Goal: Information Seeking & Learning: Check status

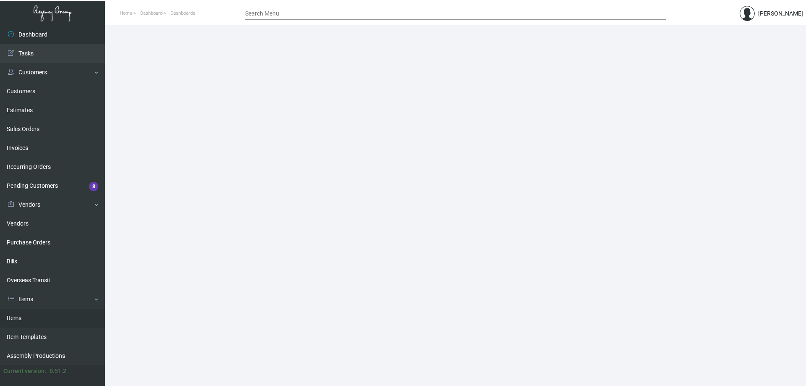
click at [34, 315] on link "Items" at bounding box center [52, 318] width 105 height 19
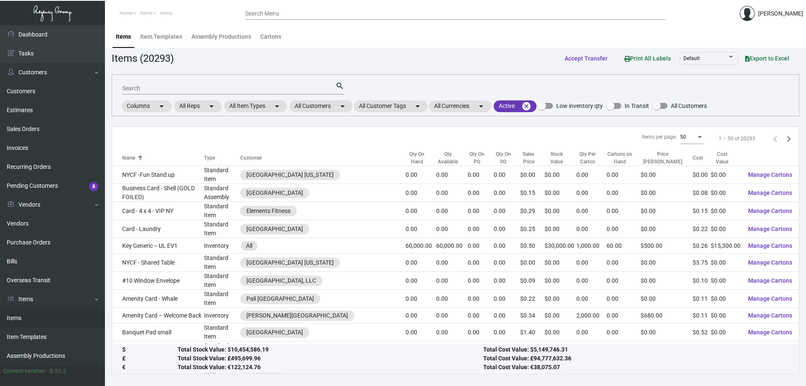
drag, startPoint x: 256, startPoint y: 92, endPoint x: 267, endPoint y: 99, distance: 12.5
click at [256, 92] on div "Search" at bounding box center [228, 87] width 213 height 13
type input "o"
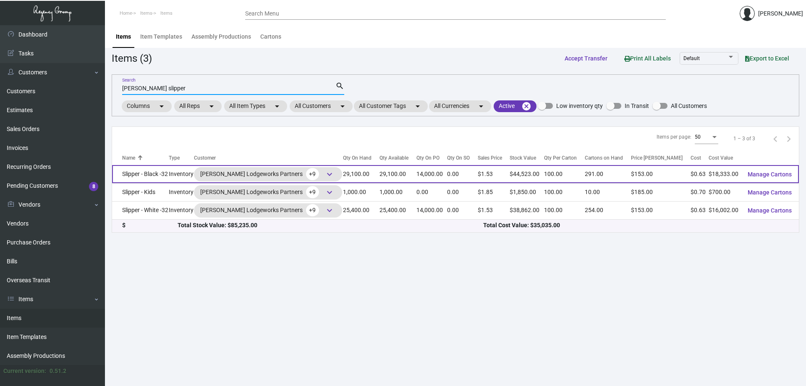
type input "[PERSON_NAME] slipper"
click at [133, 171] on td "Slipper - Black -32" at bounding box center [140, 174] width 57 height 18
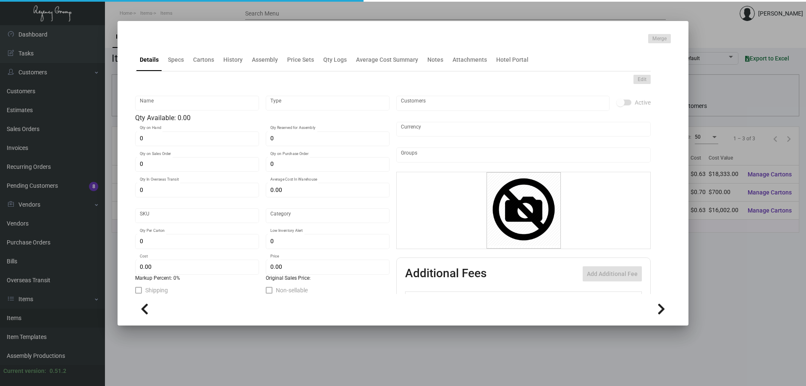
type input "Slipper - Black -32"
type input "Inventory"
type input "29,100"
type input "14,000"
type input "$ 0.63664"
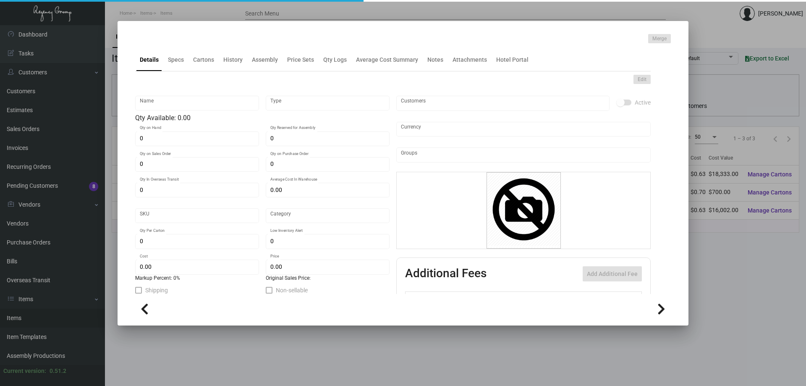
type input "Overseas"
type input "100"
type input "$ 0.63"
type input "$ 1.53"
type textarea "HR Slipper: Size #10 slipper, 1 size to fit all, black color cushion material ,…"
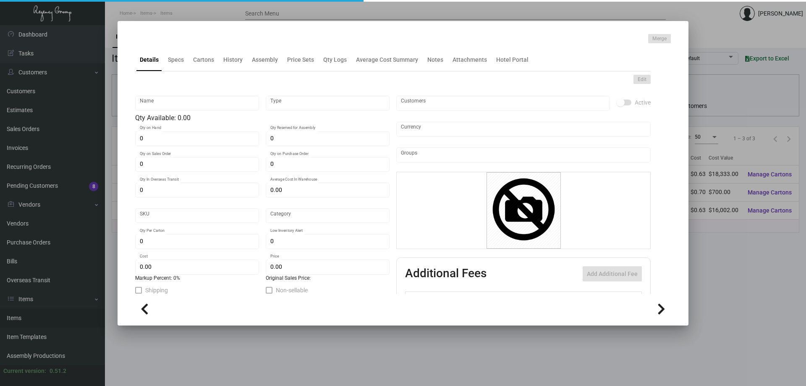
type textarea "HR Slipper: Size #10 slipper, 1 size to fit all, black color cushion material ,…"
checkbox input "true"
type input "United States Dollar $"
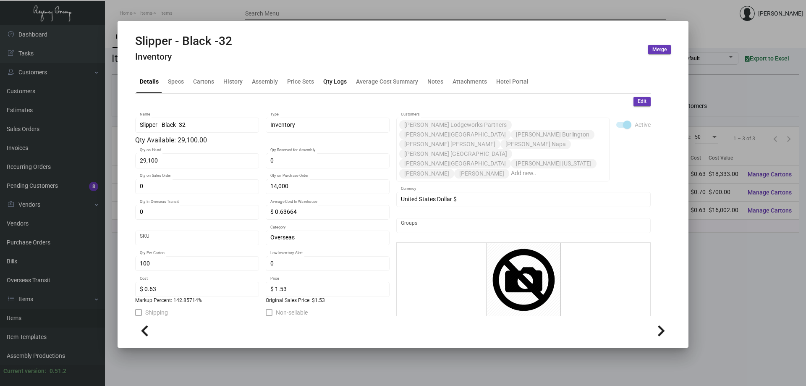
click at [337, 83] on div "Qty Logs" at bounding box center [335, 81] width 24 height 9
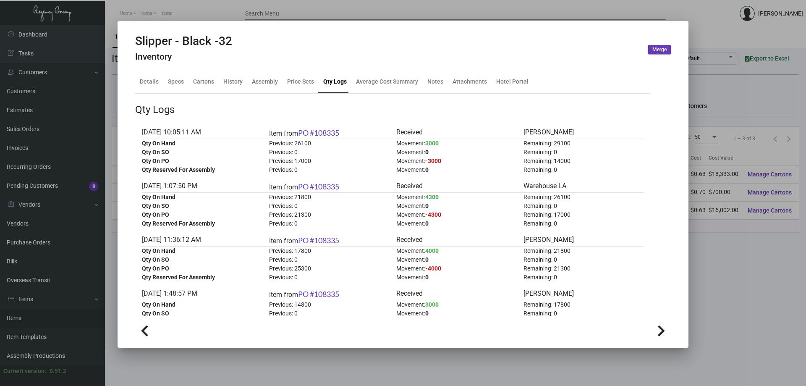
click at [196, 14] on div at bounding box center [403, 193] width 806 height 386
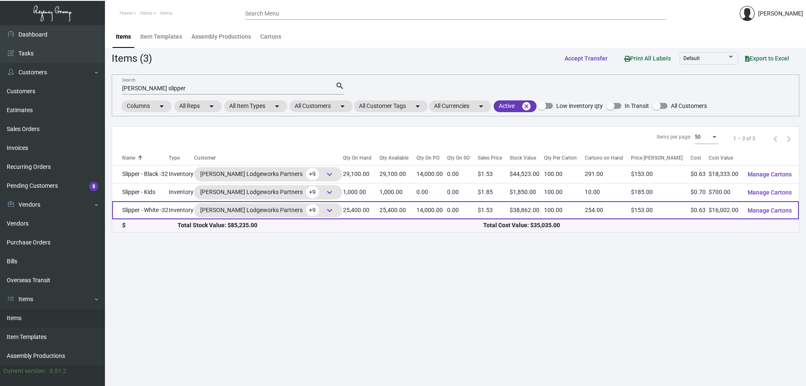
click at [153, 216] on td "Slipper - White -32" at bounding box center [140, 210] width 57 height 18
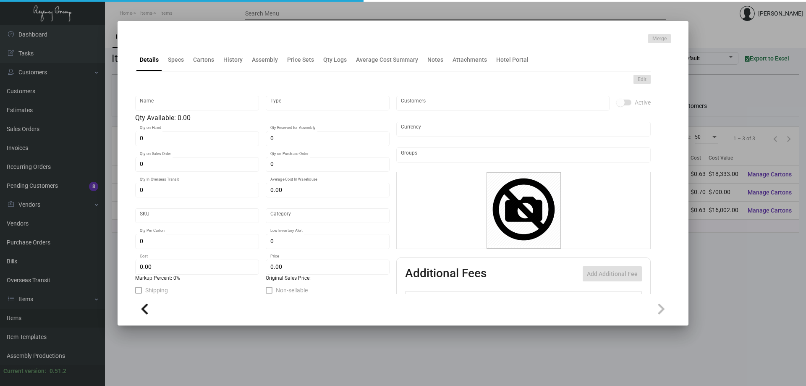
type input "Slipper - White -32"
type input "Inventory"
type input "25,400"
type input "14,000"
type input "$ 0.63664"
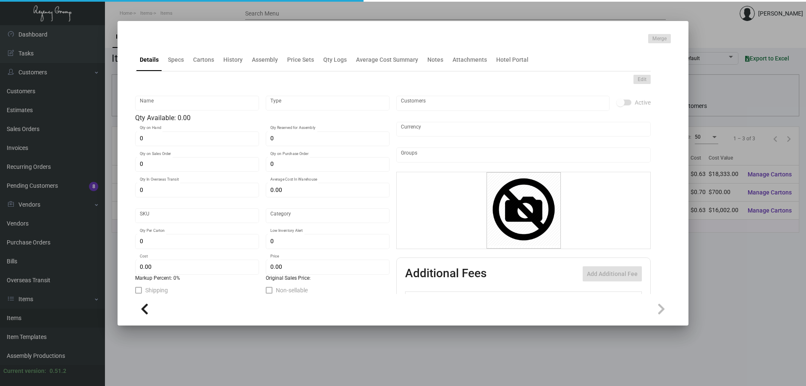
type input "Overseas"
type input "100"
type input "$ 0.63"
type input "$ 1.53"
type textarea "HR Slipper: Size #10 slipper, 1 size to fit all, black color cushion material ,…"
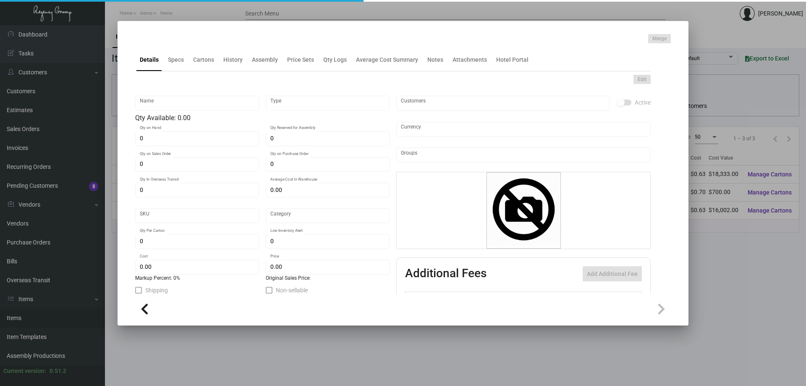
type textarea "HR Slipper: Size #10 slipper, 1 size to fit all, black color cushion material ,…"
checkbox input "true"
type input "United States Dollar $"
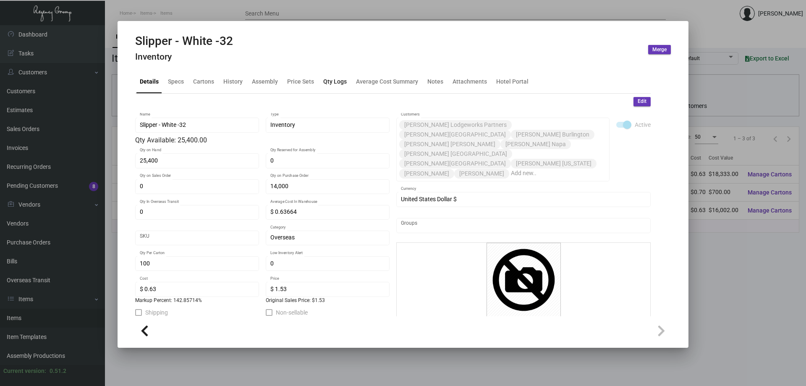
click at [342, 81] on div "Qty Logs" at bounding box center [335, 81] width 24 height 9
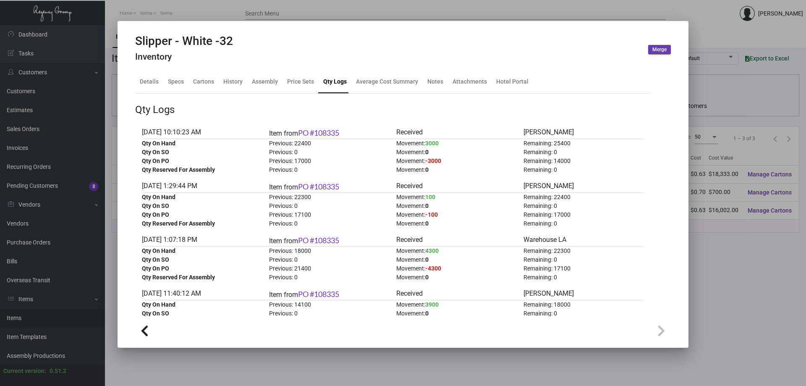
click at [230, 7] on div at bounding box center [403, 193] width 806 height 386
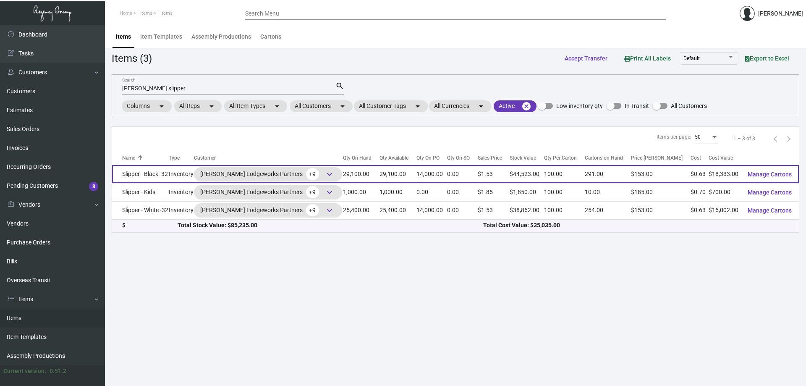
click at [140, 176] on td "Slipper - Black -32" at bounding box center [140, 174] width 57 height 18
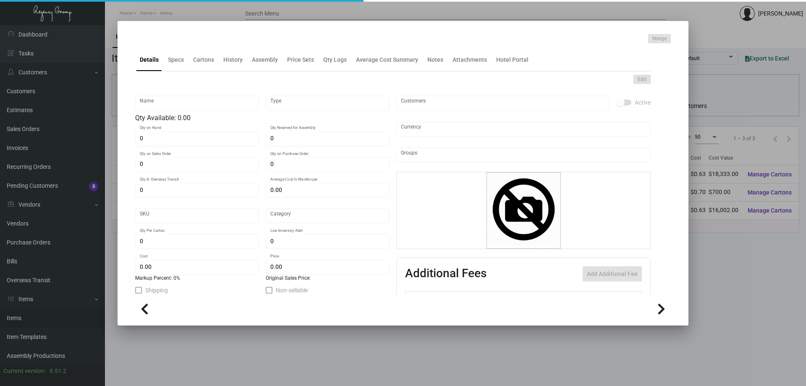
type input "Slipper - Black -32"
type input "Inventory"
type input "29,100"
type input "14,000"
type input "$ 0.63664"
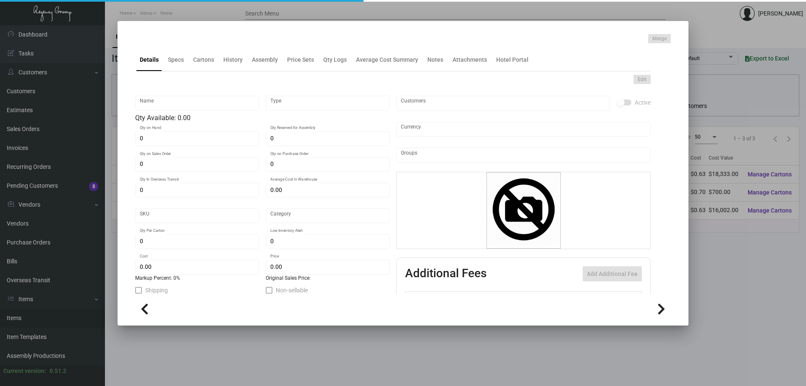
type input "Overseas"
type input "100"
type input "$ 0.63"
type input "$ 1.53"
type textarea "HR Slipper: Size #10 slipper, 1 size to fit all, black color cushion material ,…"
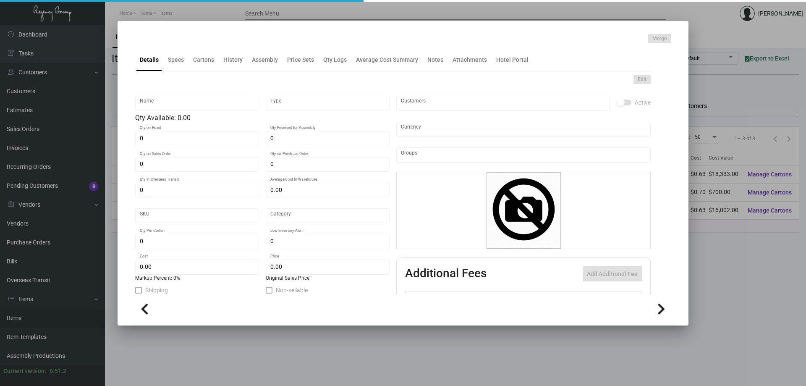
type textarea "HR Slipper: Size #10 slipper, 1 size to fit all, black color cushion material ,…"
checkbox input "true"
type input "United States Dollar $"
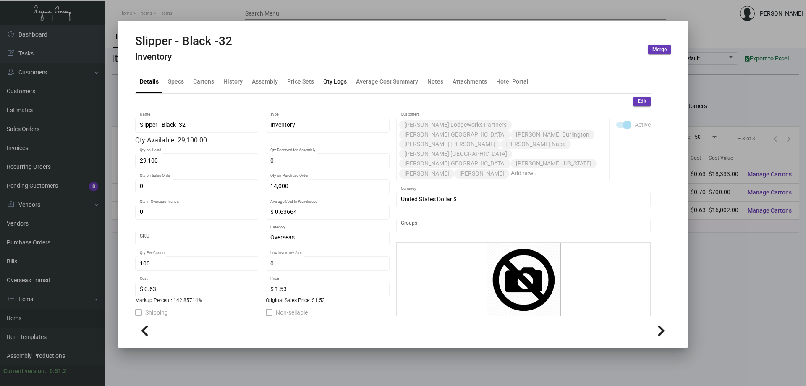
click at [339, 84] on div "Qty Logs" at bounding box center [335, 81] width 24 height 9
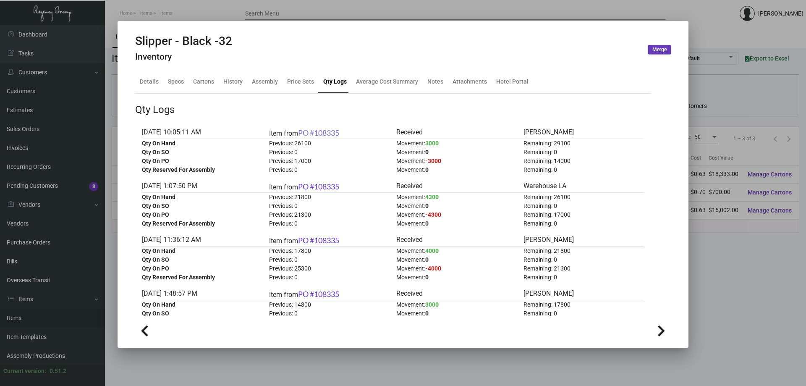
click at [317, 133] on link "PO #108335" at bounding box center [318, 132] width 41 height 9
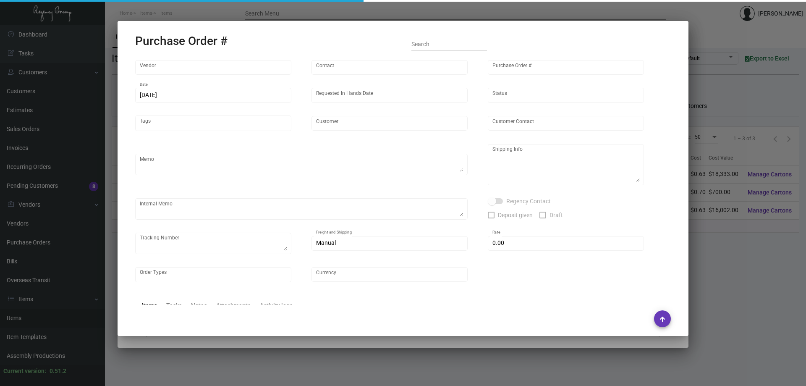
type input "Hangzhou [PERSON_NAME] Leisure Product Co. LTD"
type input "[PERSON_NAME]"
type input "108335"
type input "[DATE]"
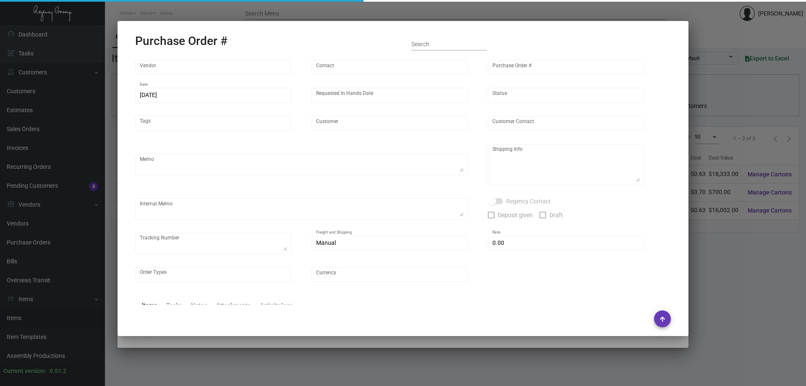
type input "[PERSON_NAME] Lodgeworks Partners"
type textarea "10K per color for the first batch, rest pending shipping instruction"
type textarea "Regency Group NJ - [PERSON_NAME] [STREET_ADDRESS]"
checkbox input "true"
type input "$ 0.00"
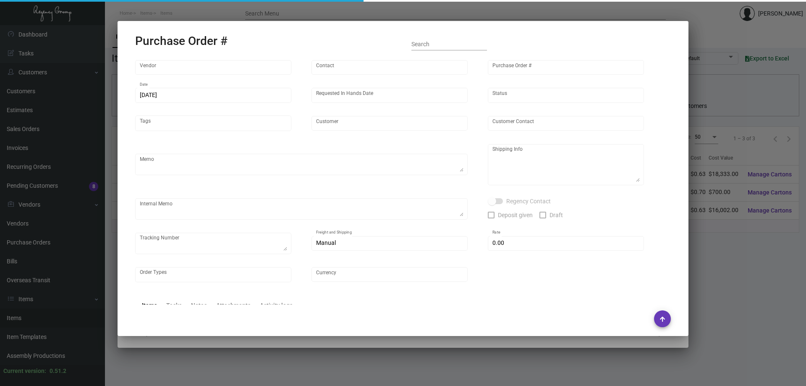
type input "United States Dollar $"
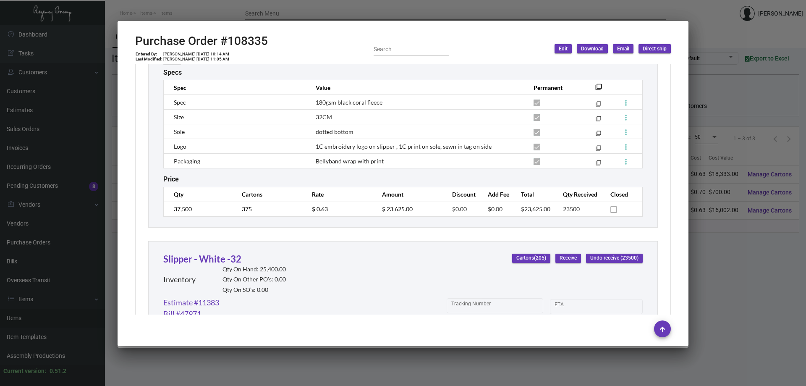
scroll to position [431, 0]
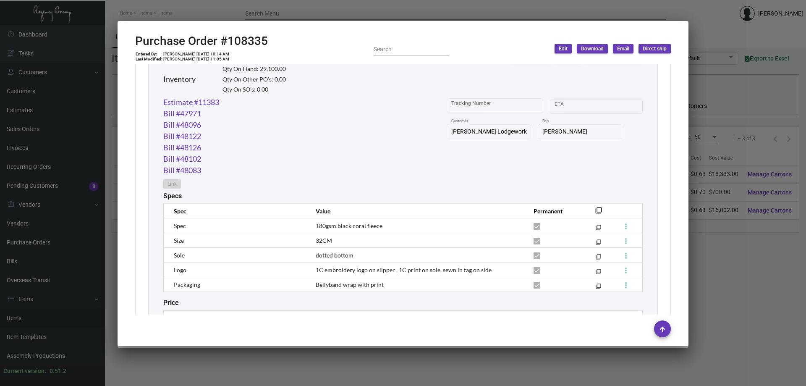
click at [231, 16] on div at bounding box center [403, 193] width 806 height 386
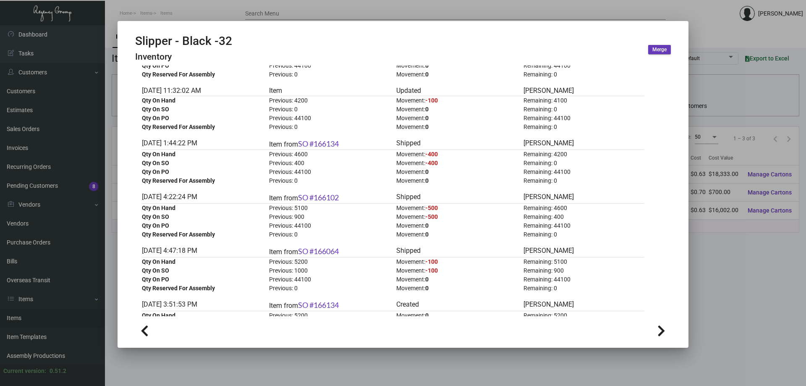
scroll to position [504, 0]
